Goal: Information Seeking & Learning: Learn about a topic

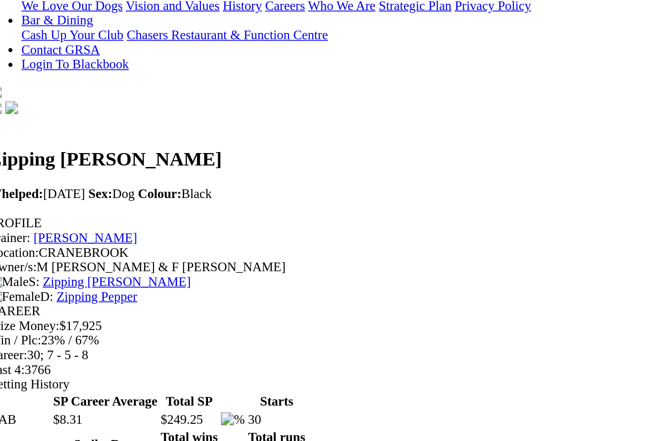
scroll to position [80, 0]
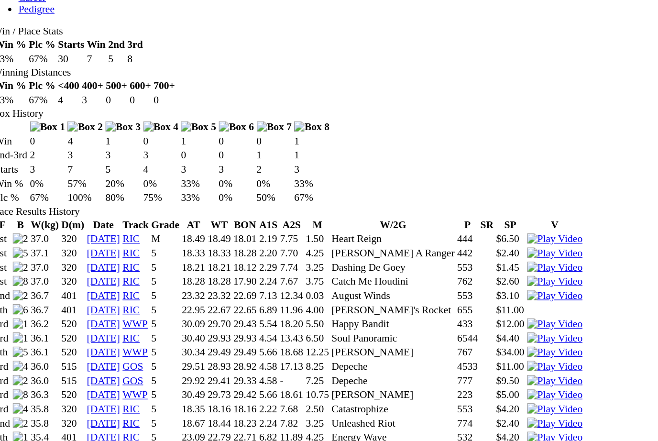
scroll to position [458, 0]
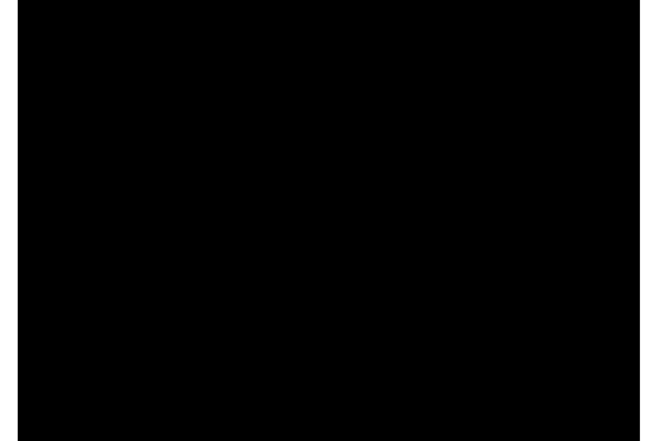
scroll to position [466, 9]
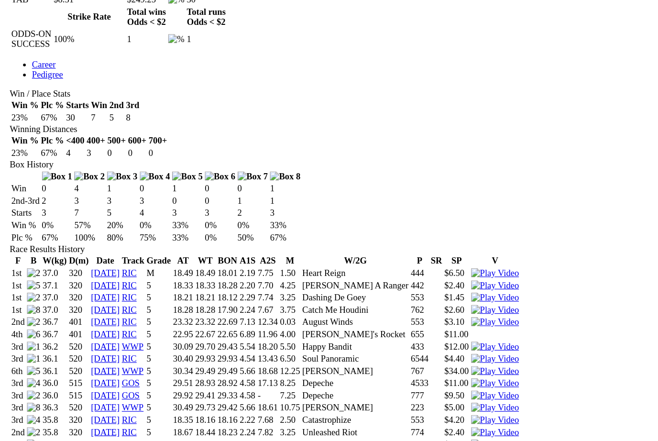
scroll to position [458, 0]
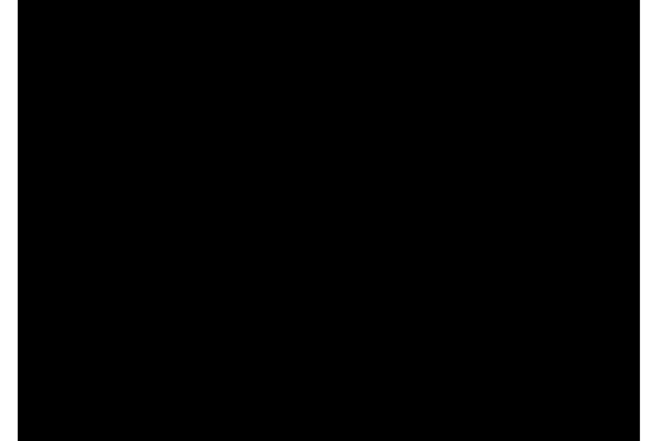
scroll to position [541, 7]
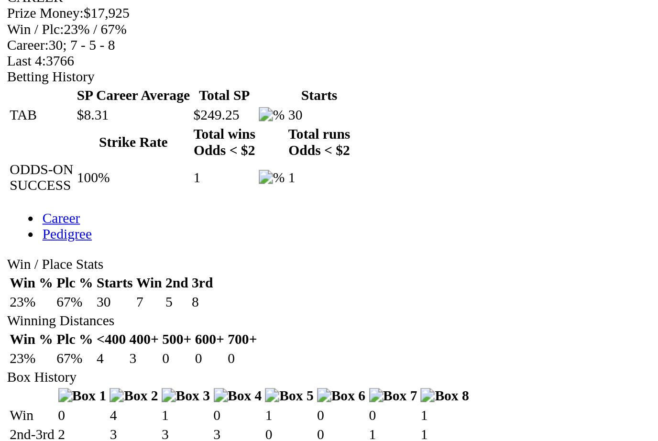
scroll to position [426, 0]
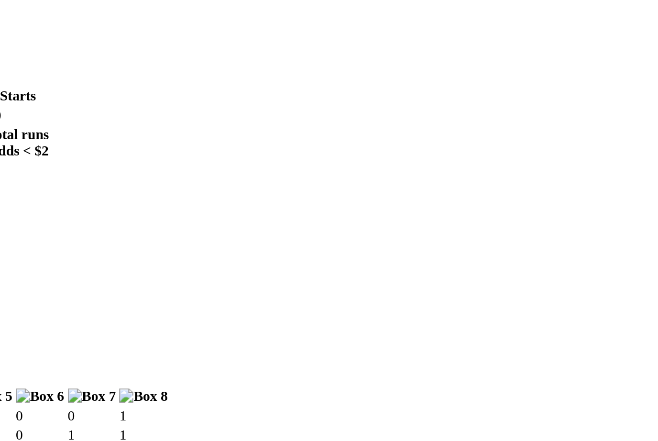
click at [401, 409] on img at bounding box center [421, 413] width 41 height 9
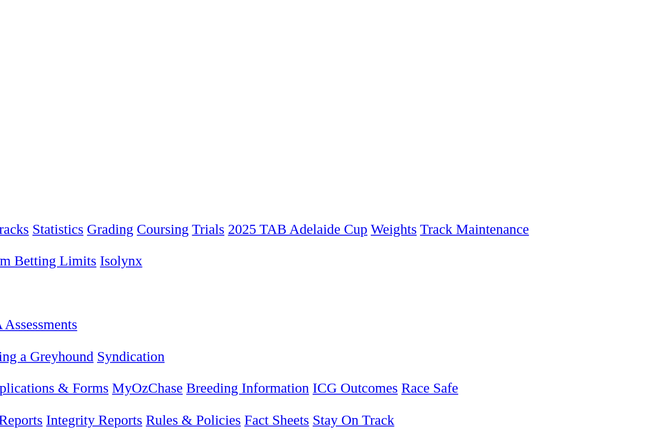
scroll to position [0, 0]
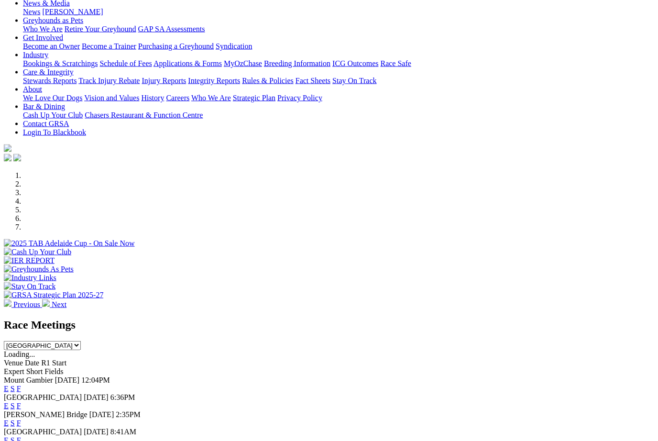
scroll to position [131, 0]
click at [21, 384] on link "F" at bounding box center [19, 388] width 4 height 8
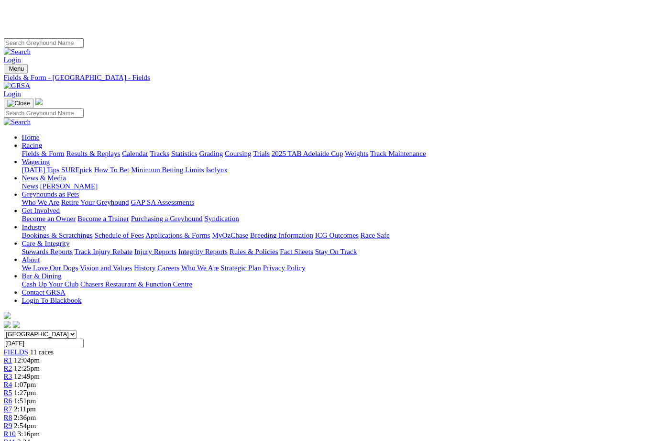
scroll to position [0, 87]
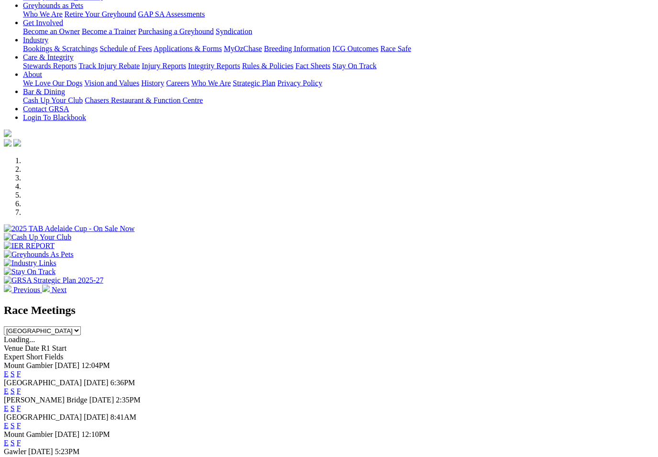
scroll to position [146, 0]
click at [21, 386] on link "F" at bounding box center [19, 390] width 4 height 8
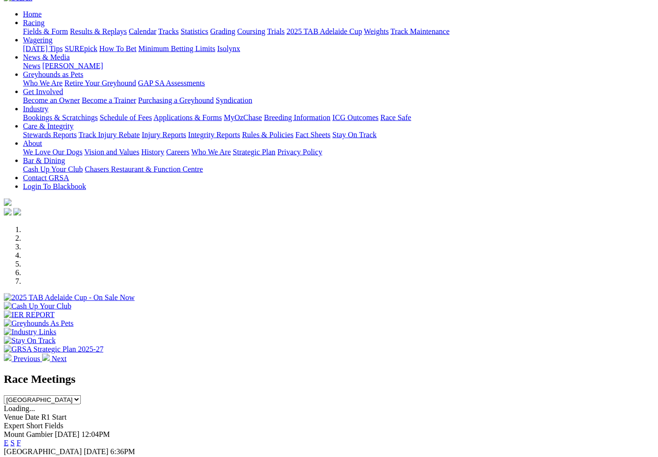
scroll to position [77, 0]
click at [21, 455] on link "F" at bounding box center [19, 459] width 4 height 8
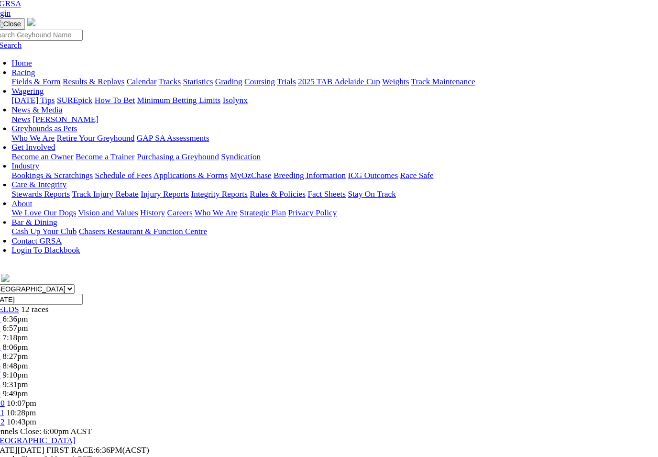
scroll to position [29, 7]
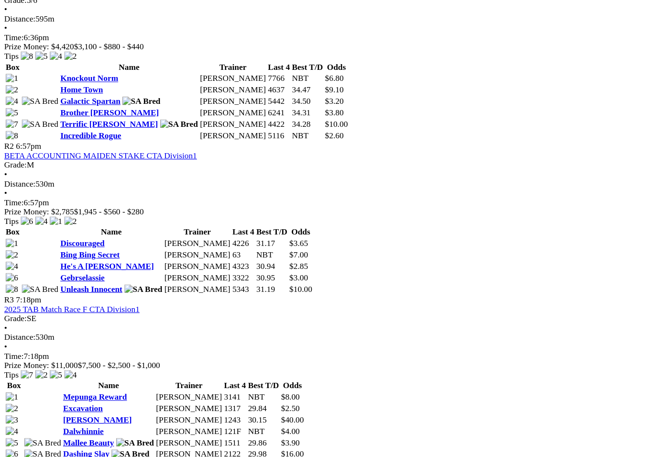
scroll to position [508, 0]
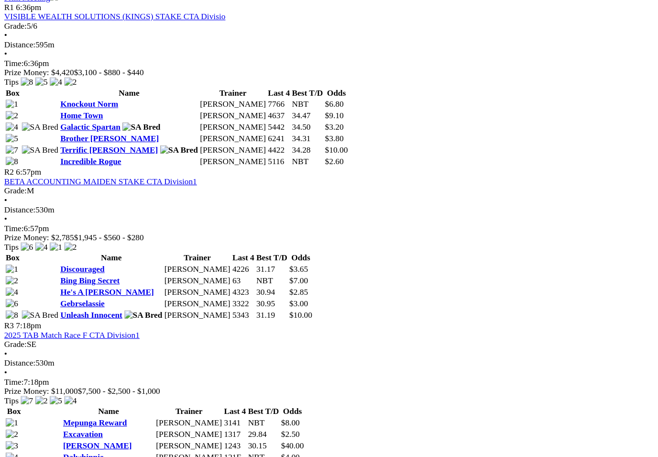
scroll to position [504, 0]
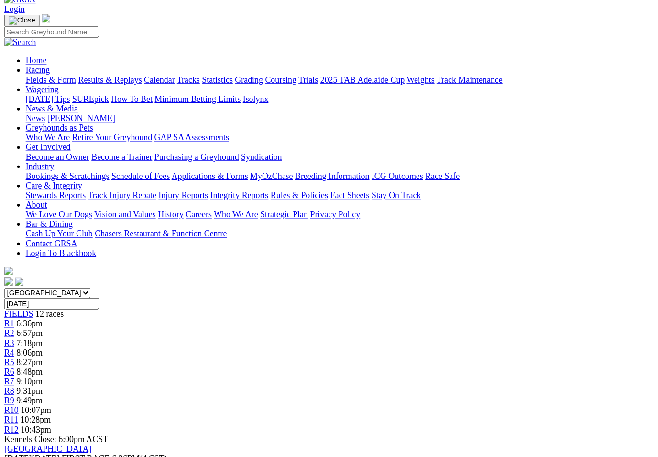
scroll to position [0, 0]
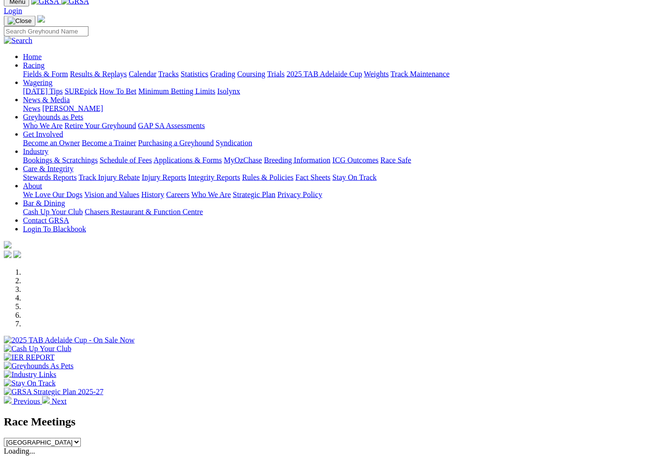
scroll to position [35, 0]
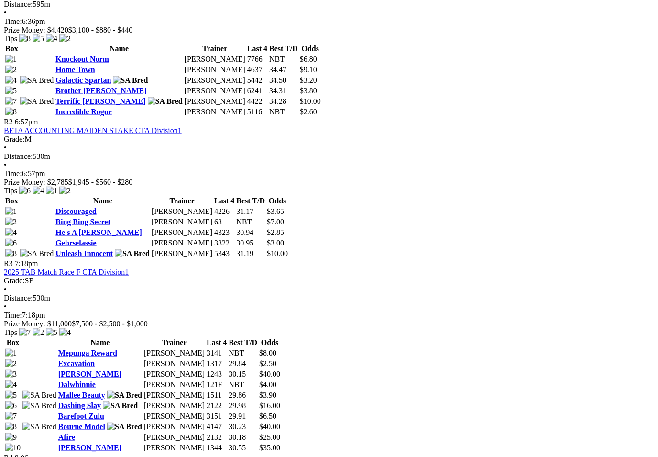
scroll to position [549, 0]
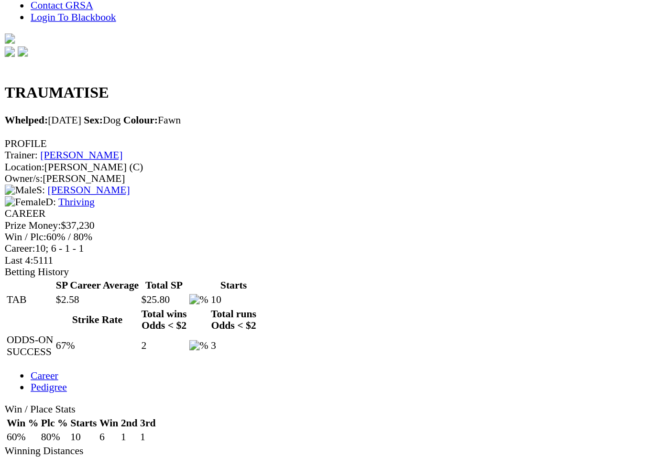
scroll to position [161, 0]
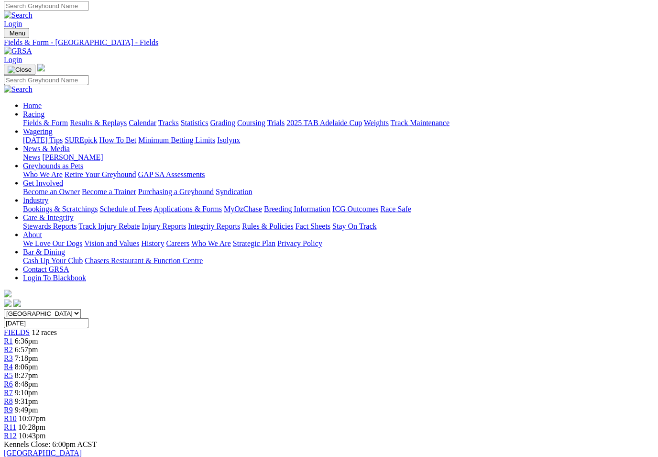
scroll to position [0, 2]
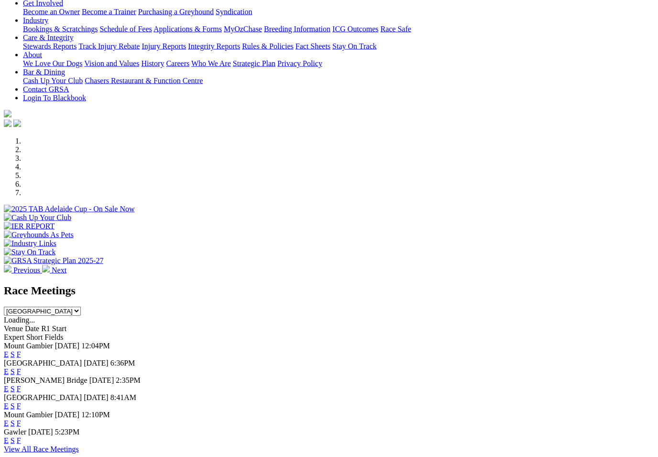
scroll to position [173, 0]
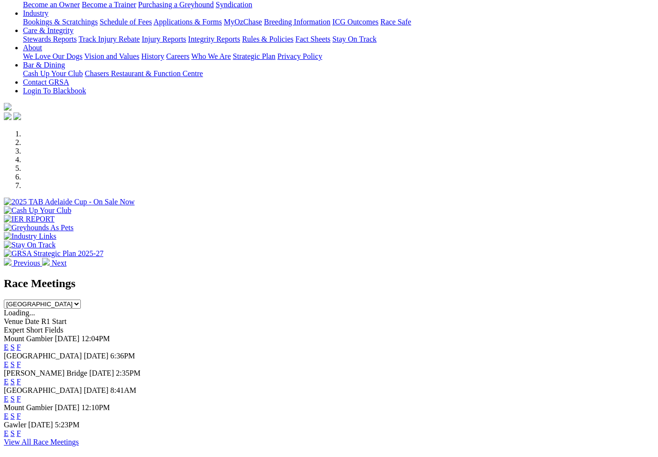
click at [21, 377] on link "F" at bounding box center [19, 381] width 4 height 8
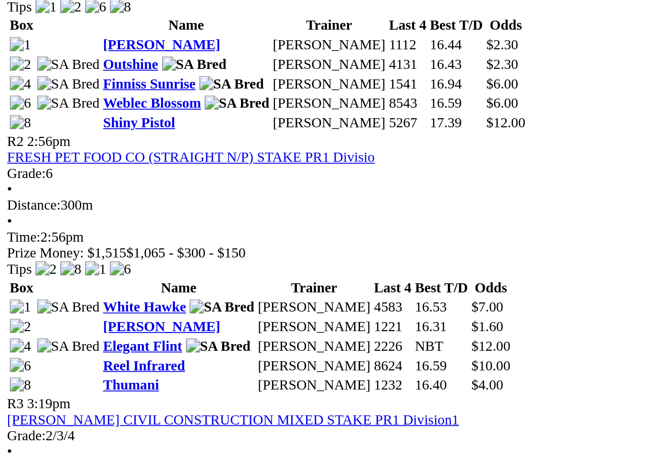
scroll to position [350, 0]
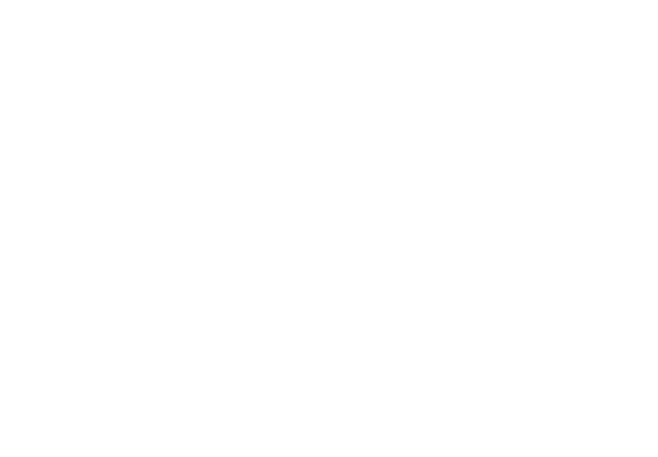
scroll to position [179, 14]
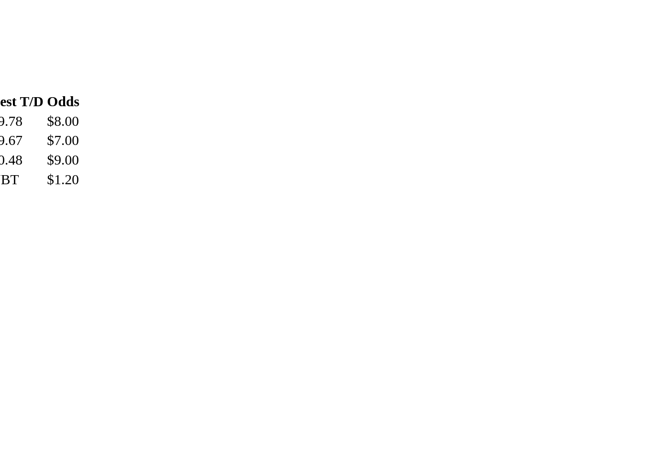
scroll to position [732, 14]
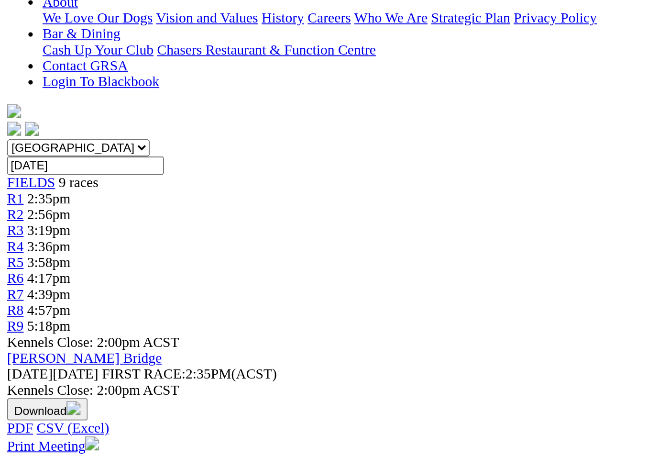
scroll to position [236, 0]
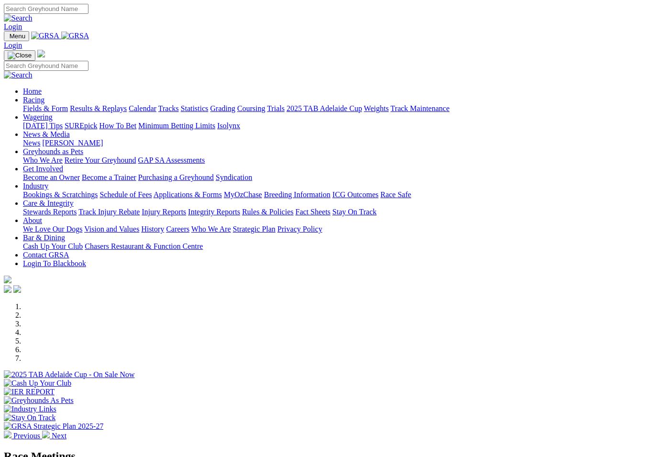
scroll to position [188, 0]
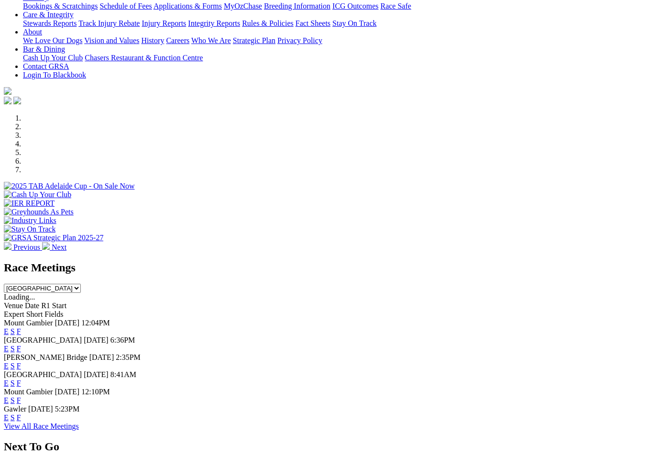
click at [21, 344] on link "F" at bounding box center [19, 348] width 4 height 8
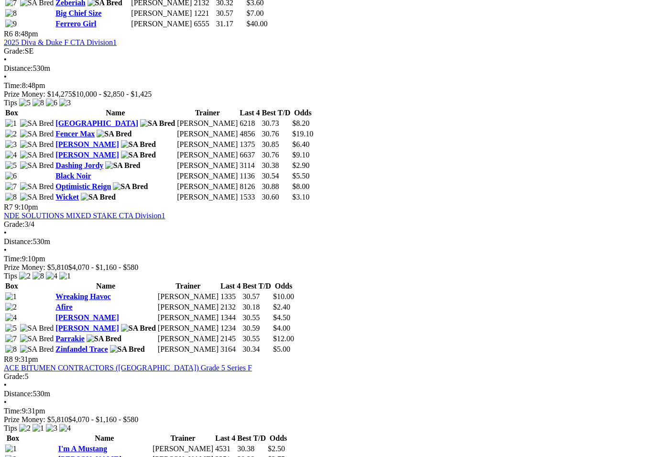
scroll to position [1300, 0]
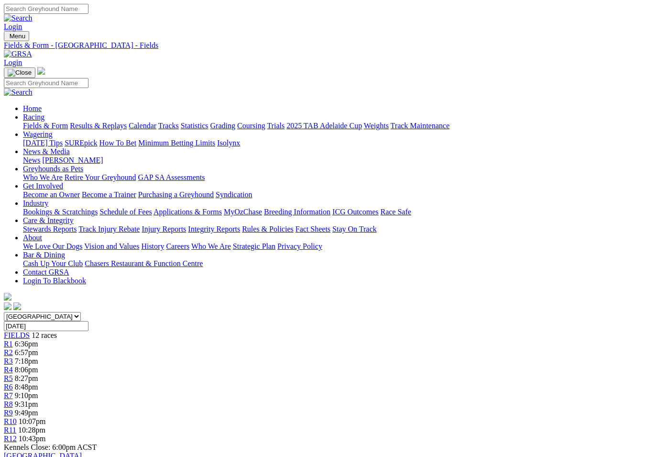
scroll to position [1300, 0]
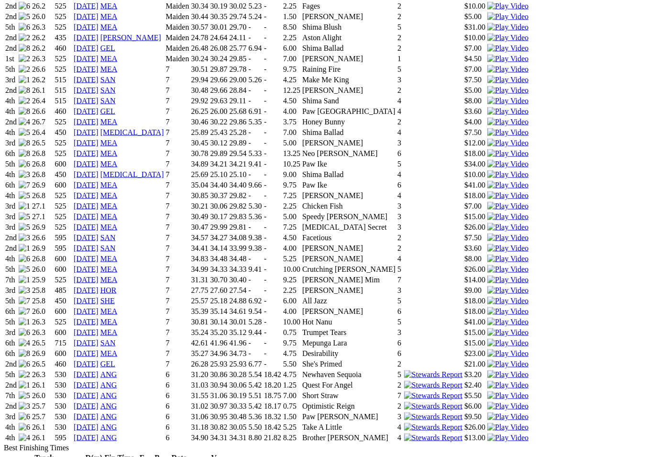
scroll to position [854, 0]
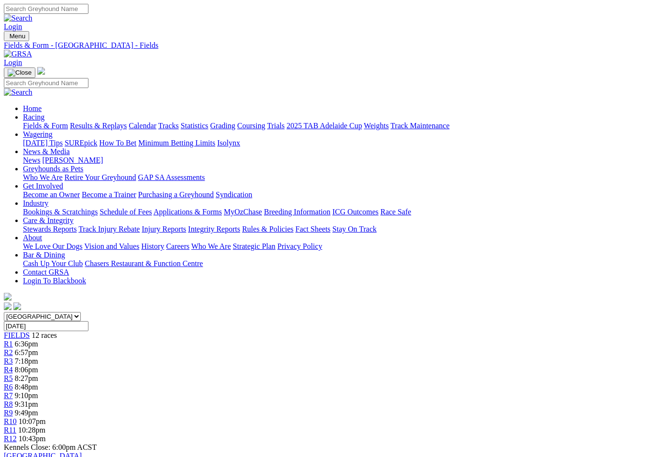
scroll to position [1300, 0]
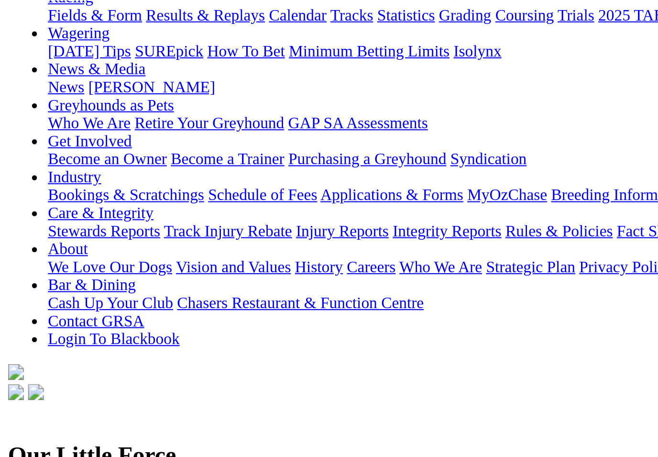
scroll to position [118, 0]
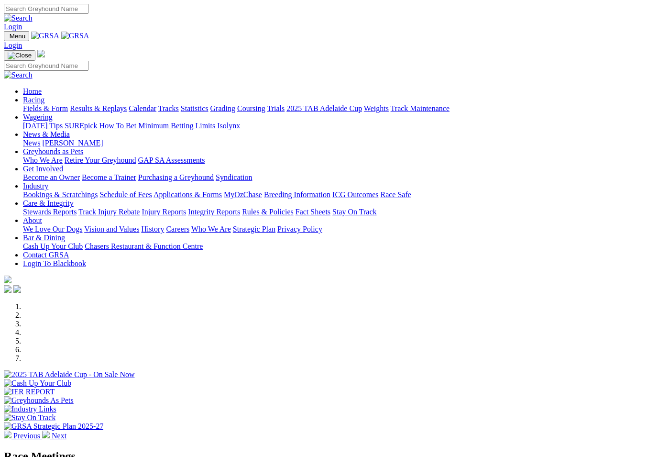
scroll to position [188, 0]
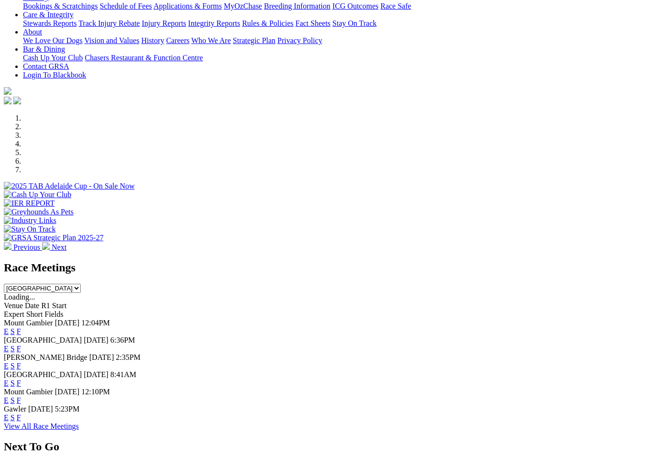
click at [21, 344] on link "F" at bounding box center [19, 348] width 4 height 8
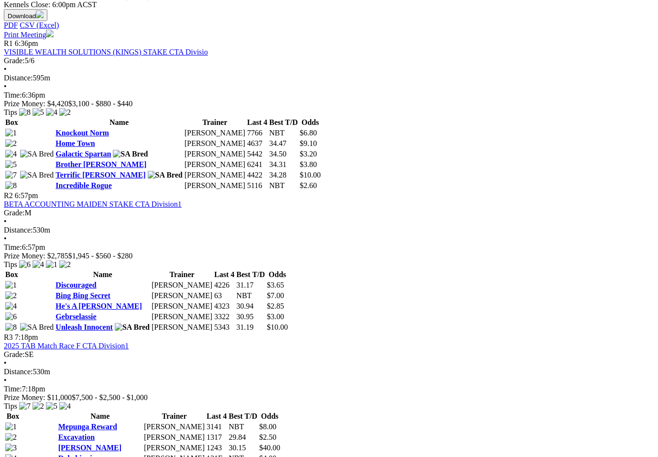
scroll to position [473, 0]
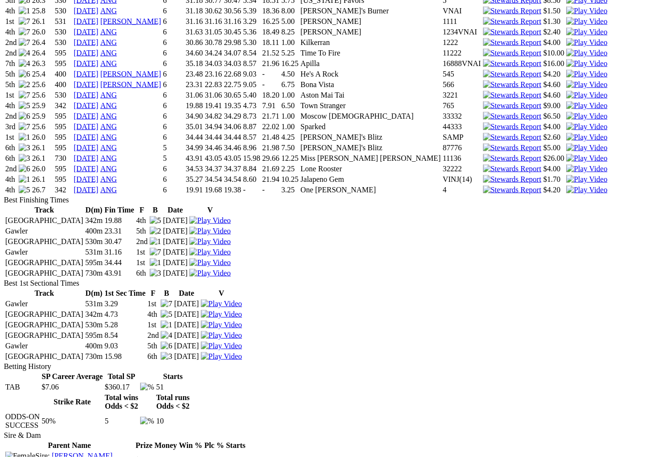
scroll to position [1062, 0]
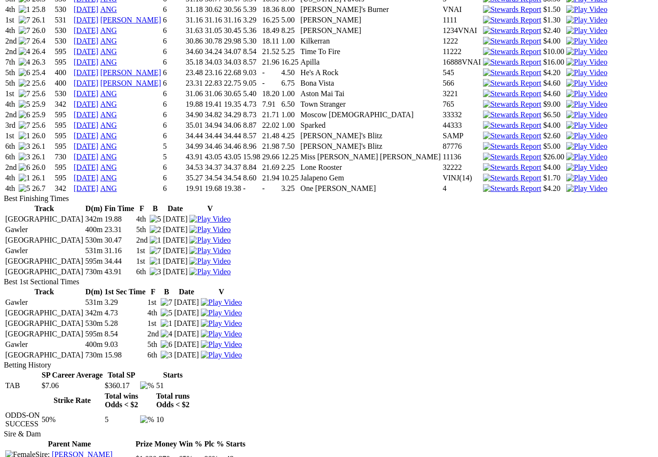
click at [199, 338] on td "13 Mar 25" at bounding box center [187, 334] width 26 height 10
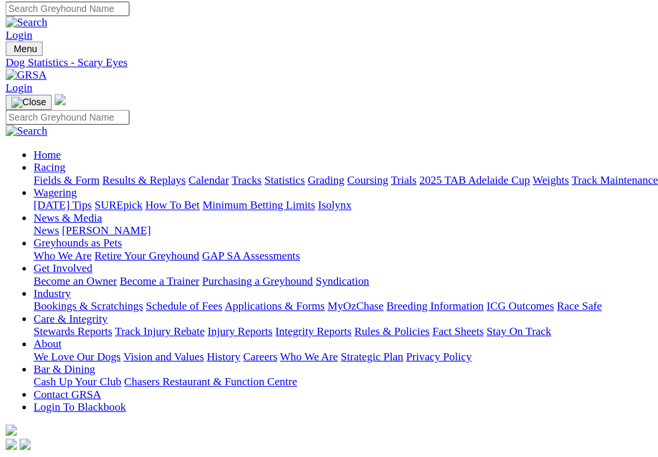
scroll to position [0, 0]
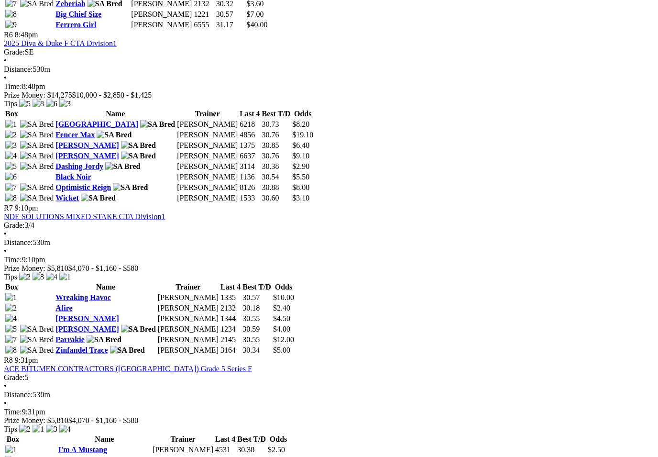
scroll to position [1300, 0]
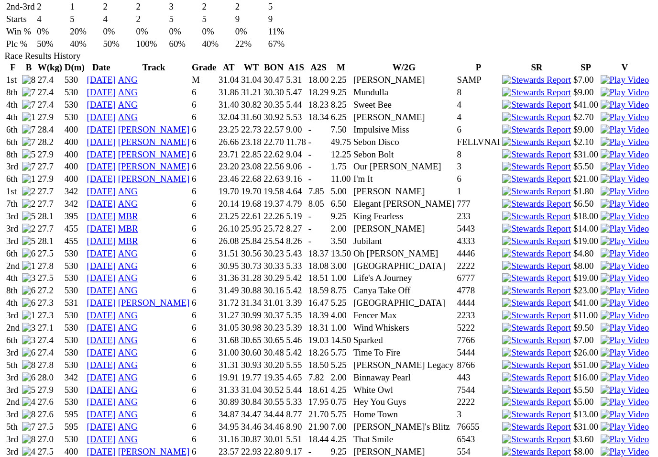
scroll to position [601, 0]
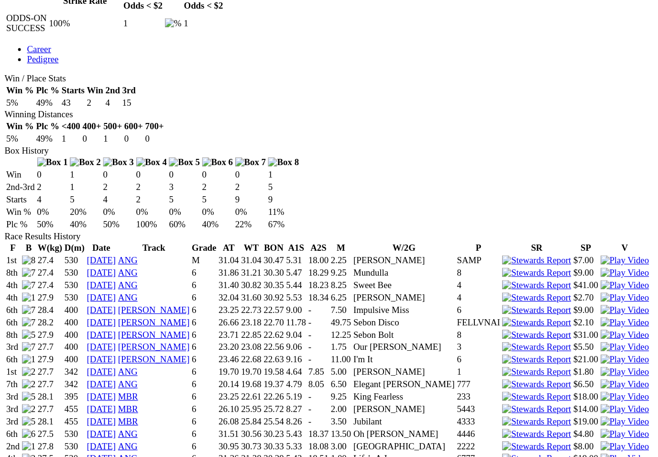
scroll to position [503, 0]
